Goal: Information Seeking & Learning: Learn about a topic

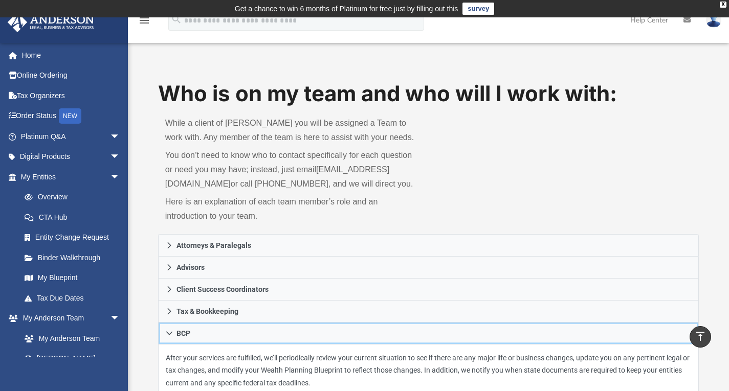
scroll to position [163, 0]
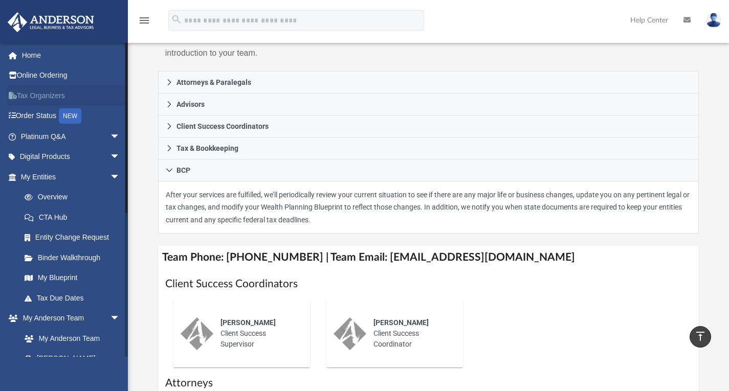
click at [46, 97] on link "Tax Organizers" at bounding box center [71, 95] width 128 height 20
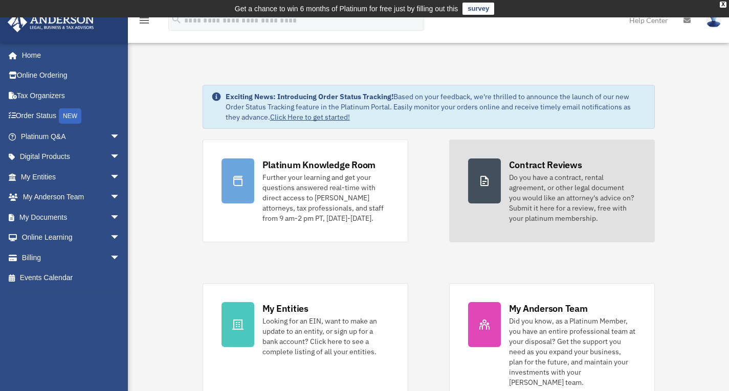
click at [496, 214] on link "Contract Reviews Do you have a contract, rental agreement, or other legal docum…" at bounding box center [552, 191] width 206 height 103
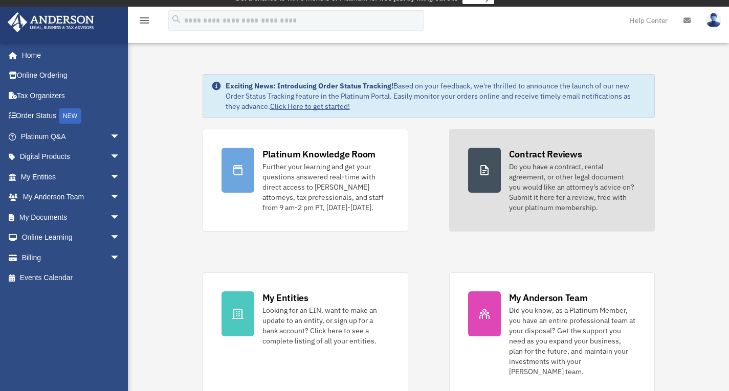
scroll to position [10, 0]
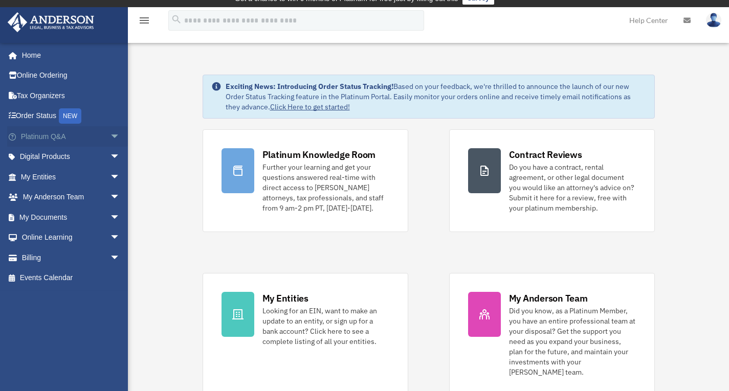
click at [110, 137] on span "arrow_drop_down" at bounding box center [120, 136] width 20 height 21
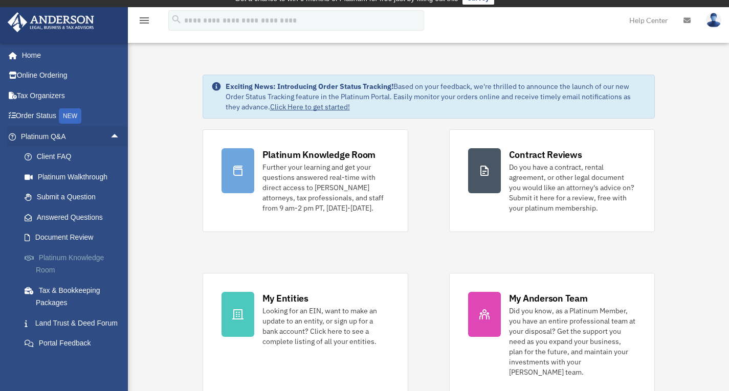
click at [86, 256] on link "Platinum Knowledge Room" at bounding box center [74, 264] width 121 height 33
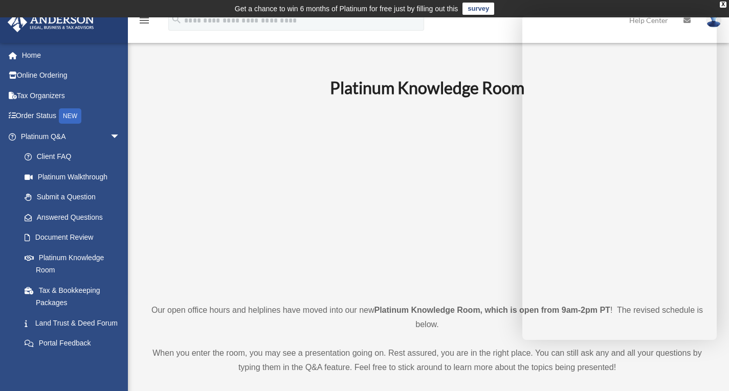
click at [723, 11] on td "Get a chance to win 6 months of Platinum for free just by filling out this surv…" at bounding box center [364, 8] width 729 height 17
click at [722, 6] on div "X" at bounding box center [723, 5] width 7 height 6
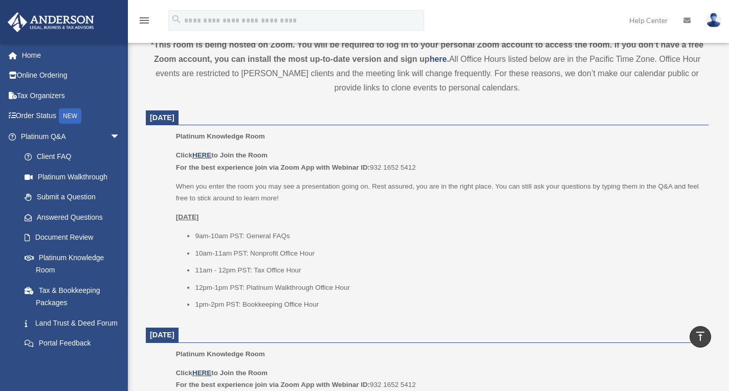
scroll to position [365, 0]
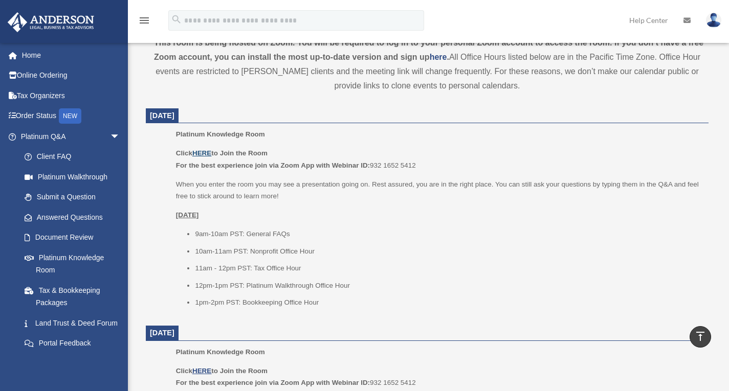
click at [205, 150] on u "HERE" at bounding box center [201, 153] width 19 height 8
